Goal: Task Accomplishment & Management: Manage account settings

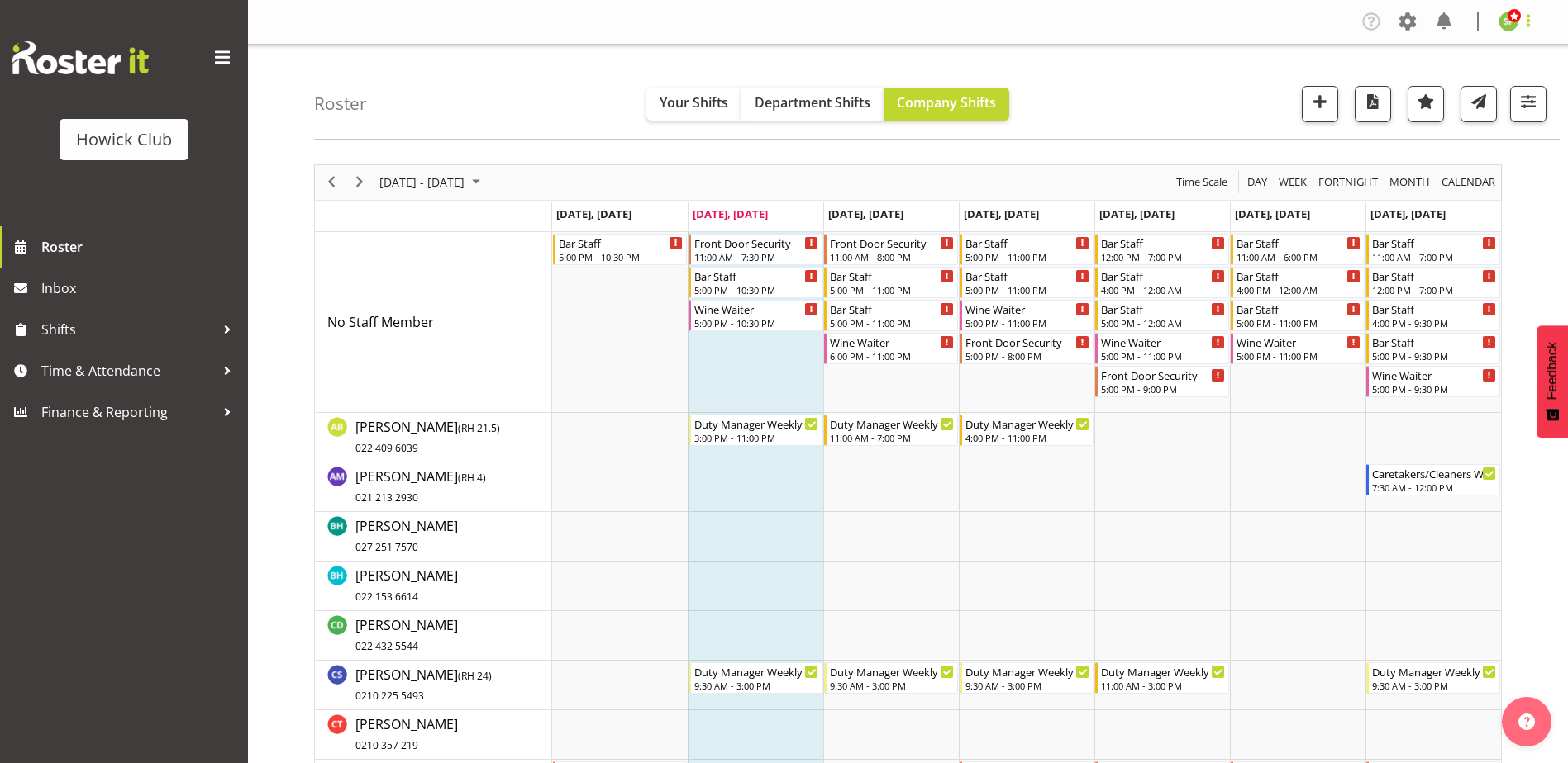
click at [1526, 15] on span at bounding box center [1528, 20] width 20 height 20
click at [1506, 21] on img at bounding box center [1509, 21] width 20 height 20
click at [1430, 56] on link "Profile" at bounding box center [1459, 56] width 159 height 30
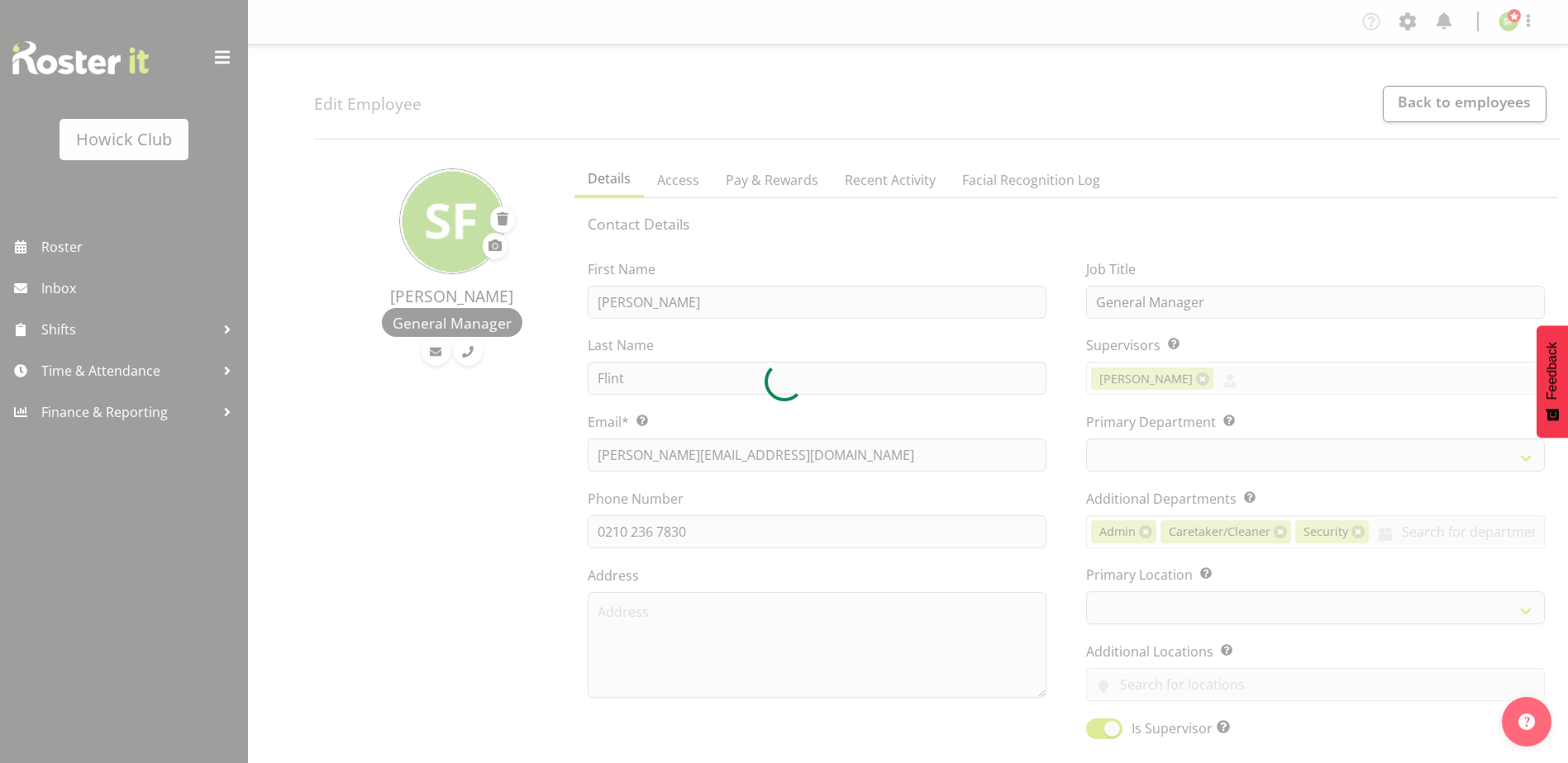
select select "TimelineWeek"
select select
select select "910"
